Goal: Go to known website

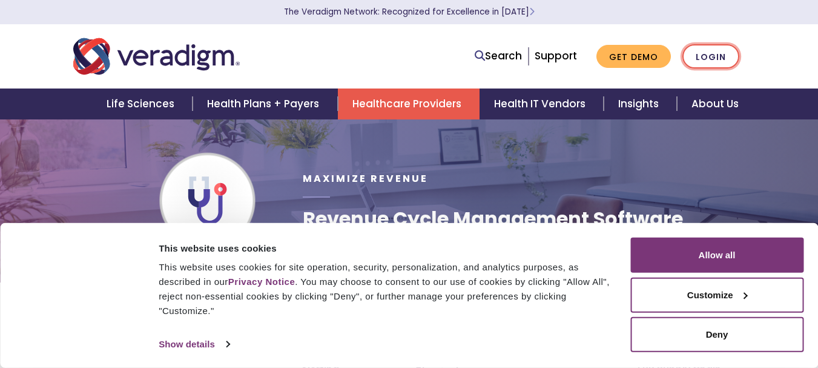
click at [700, 59] on link "Login" at bounding box center [711, 56] width 57 height 25
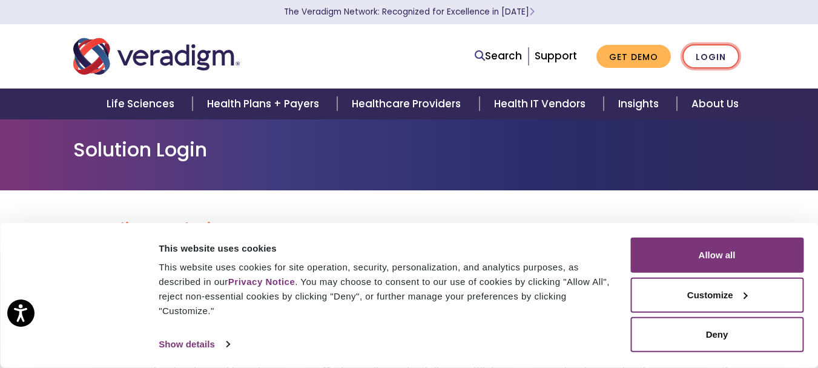
click at [700, 59] on link "Login" at bounding box center [711, 56] width 57 height 25
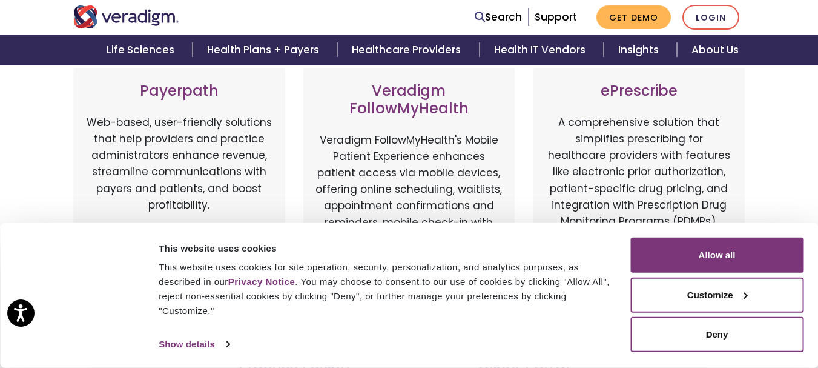
click at [168, 88] on h3 "Payerpath" at bounding box center [179, 91] width 188 height 18
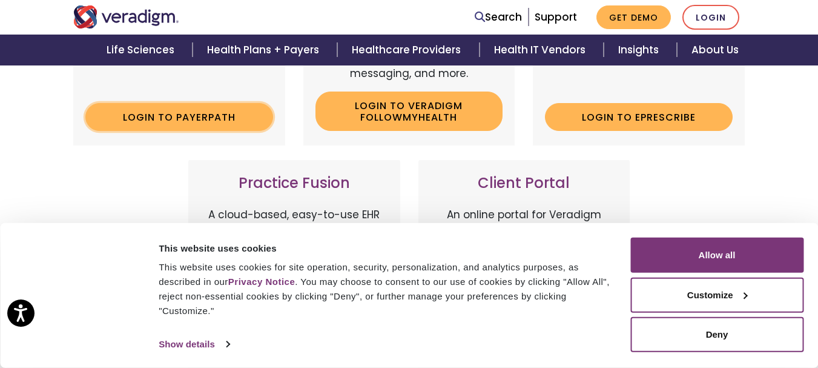
click at [182, 119] on link "Login to Payerpath" at bounding box center [179, 117] width 188 height 28
